Goal: Use online tool/utility: Utilize a website feature to perform a specific function

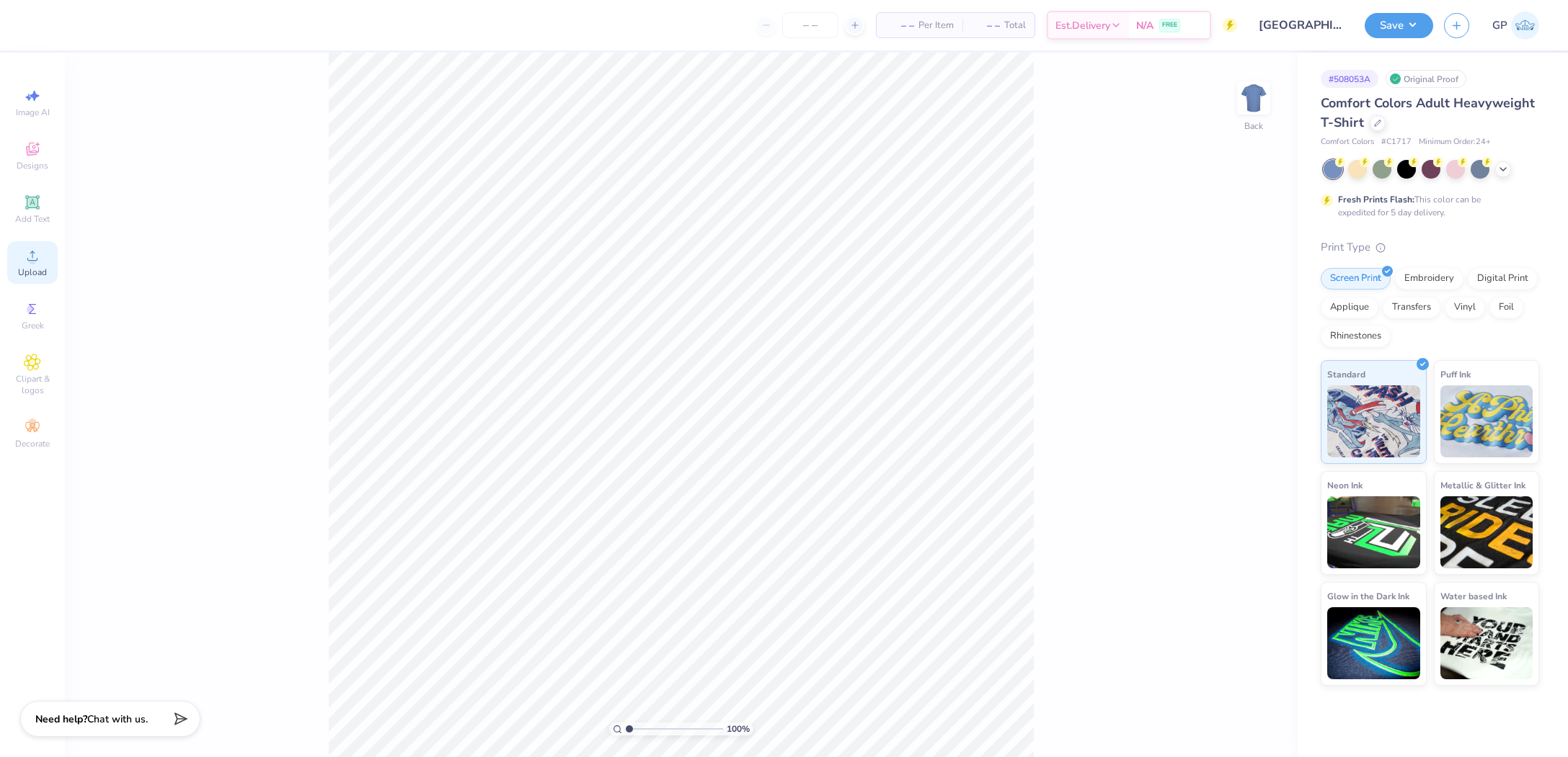
click at [31, 256] on icon at bounding box center [32, 255] width 17 height 17
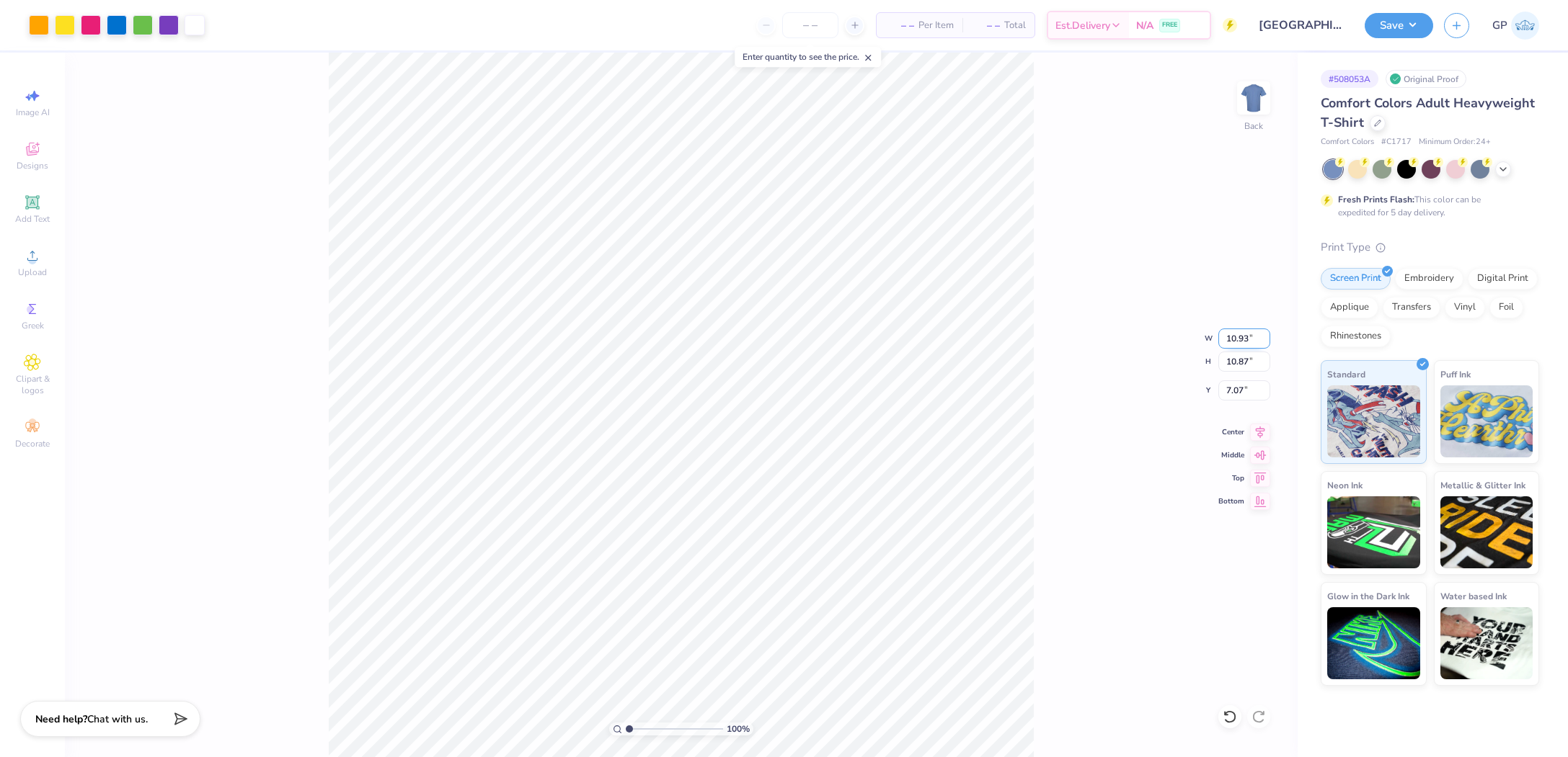
click at [1238, 331] on input "10.93" at bounding box center [1244, 339] width 52 height 20
type input "11.00"
type input "10.94"
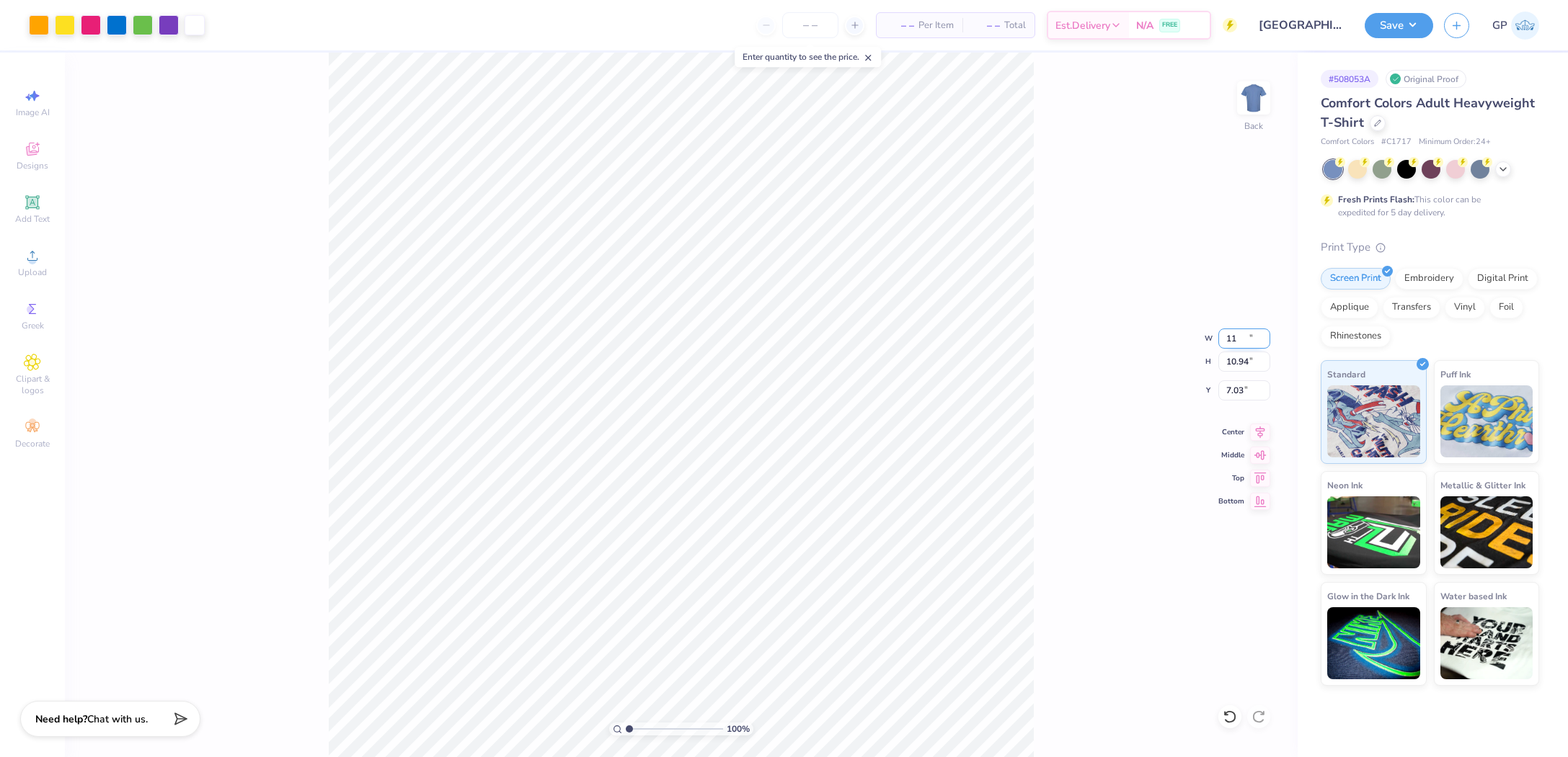
type input "7.03"
click at [1252, 384] on input "7.03" at bounding box center [1244, 390] width 52 height 20
type input "3.00"
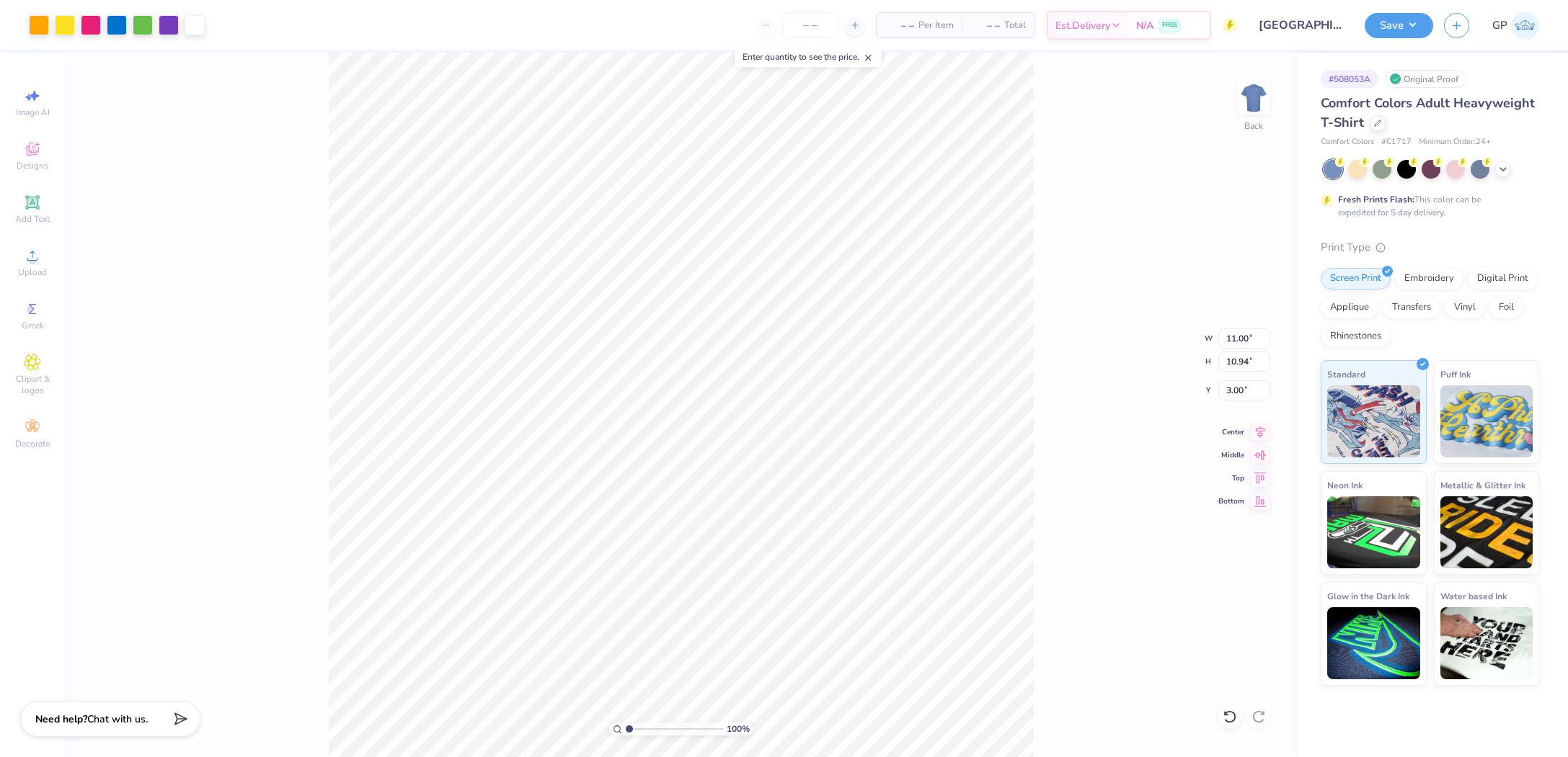
click at [1048, 411] on div "100 % Back W 11.00 11.00 " H 10.94 10.94 " Y 3.00 3.00 " Center Middle Top Bott…" at bounding box center [681, 405] width 1233 height 705
click at [1093, 156] on div "100 % Back W 11.00 11.00 " H 10.94 10.94 " Y 3.00 3.00 " Center Middle Top Bott…" at bounding box center [681, 405] width 1233 height 705
click at [1395, 23] on button "Save" at bounding box center [1398, 23] width 69 height 25
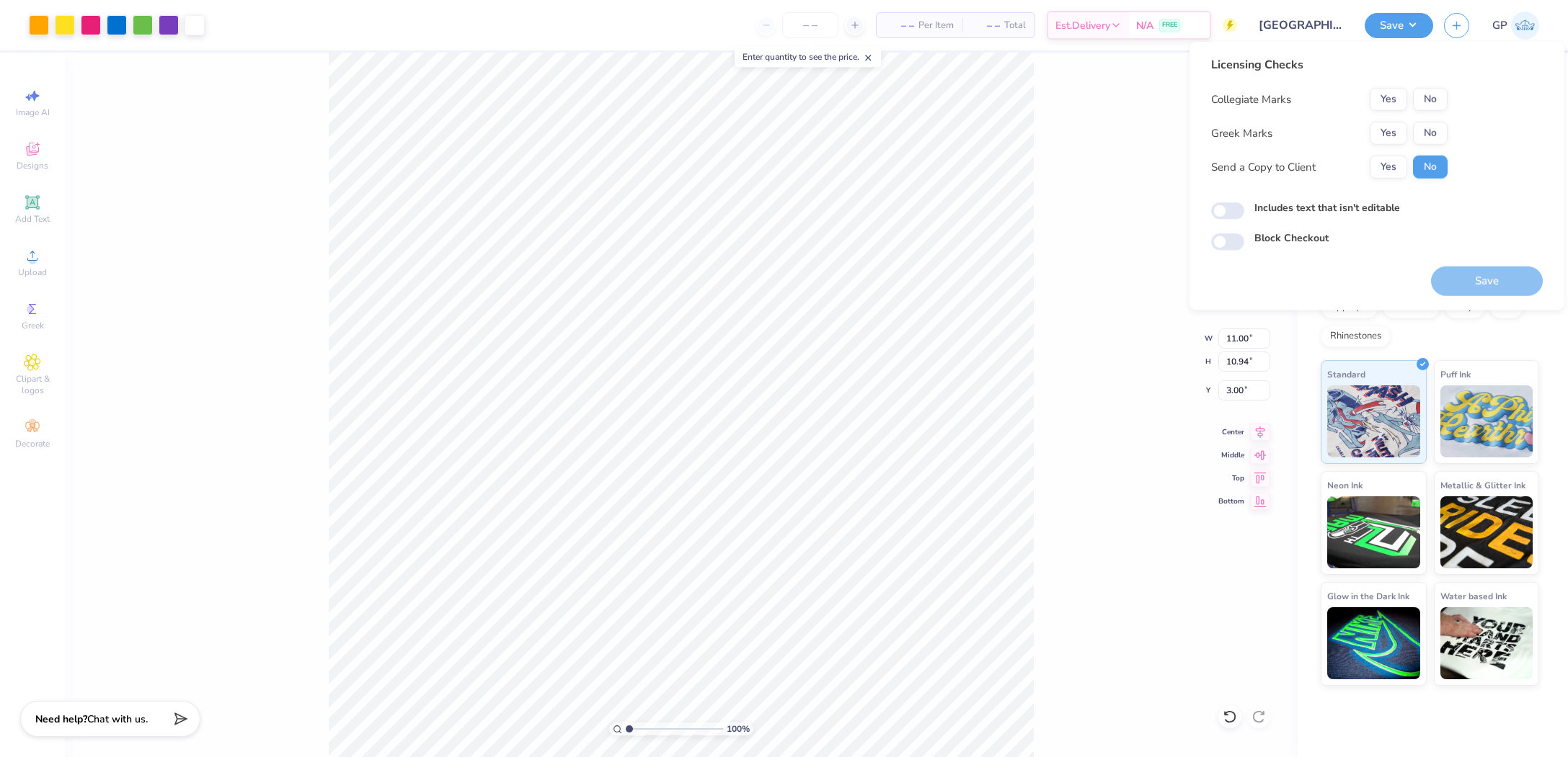
click at [1449, 106] on div "Licensing Checks Collegiate Marks Yes No Greek Marks Yes No Send a Copy to Clie…" at bounding box center [1377, 153] width 332 height 195
click at [1434, 95] on button "No" at bounding box center [1430, 100] width 34 height 23
click at [1426, 138] on button "No" at bounding box center [1430, 133] width 34 height 23
click at [1234, 212] on input "Includes text that isn't editable" at bounding box center [1227, 211] width 33 height 17
checkbox input "true"
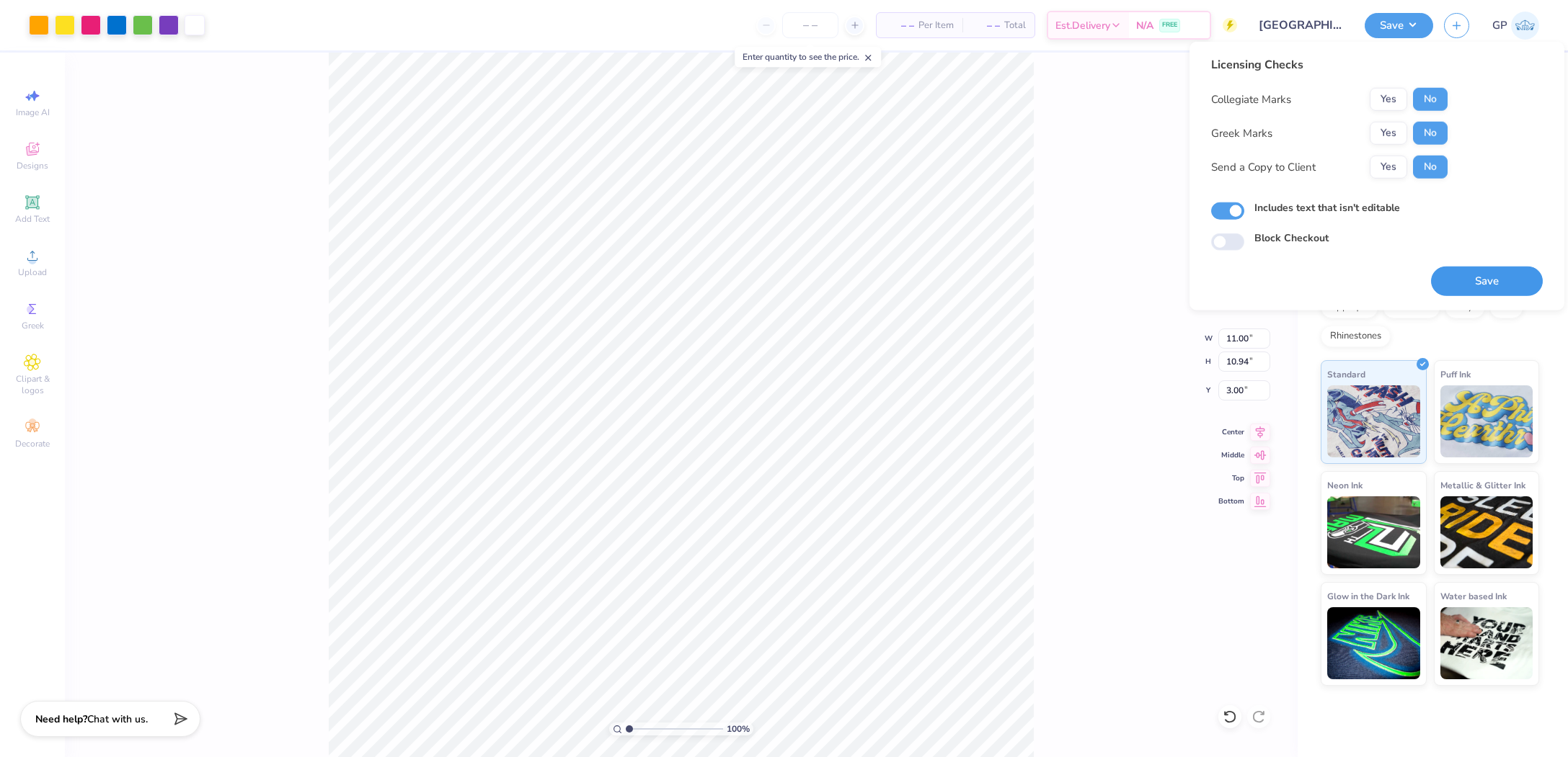
click at [1440, 281] on button "Save" at bounding box center [1487, 281] width 112 height 30
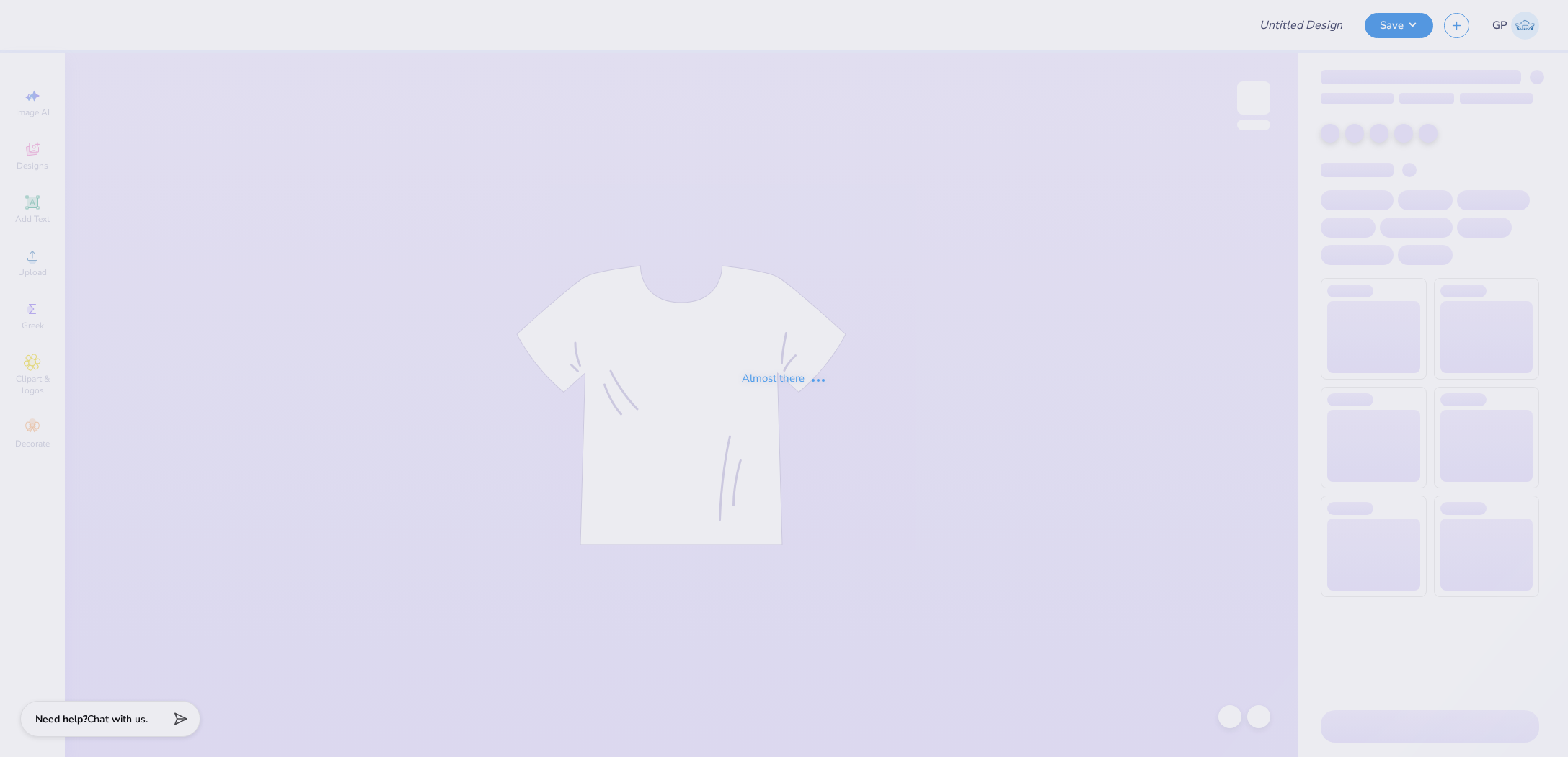
type input "Splash Merch: KD"
